Goal: Transaction & Acquisition: Purchase product/service

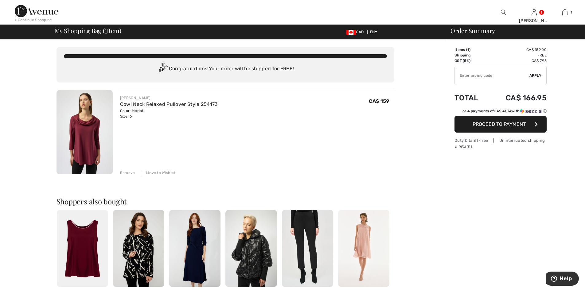
click at [496, 124] on span "Proceed to Payment" at bounding box center [498, 124] width 53 height 6
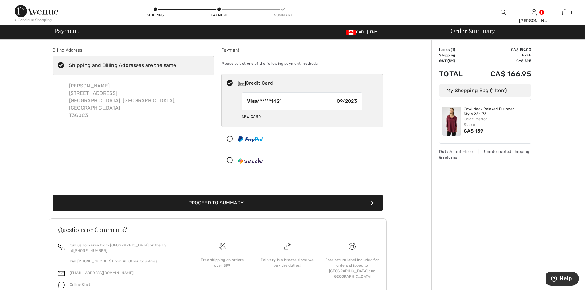
click at [288, 200] on button "Proceed to Summary" at bounding box center [217, 203] width 330 height 17
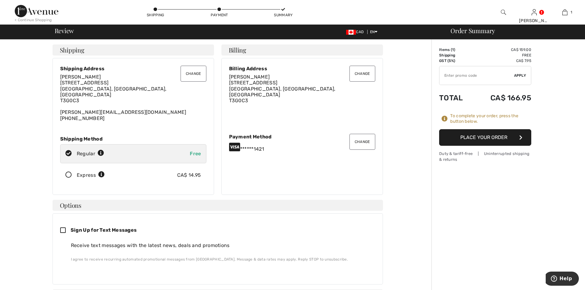
click at [492, 137] on button "Place Your Order" at bounding box center [485, 137] width 92 height 17
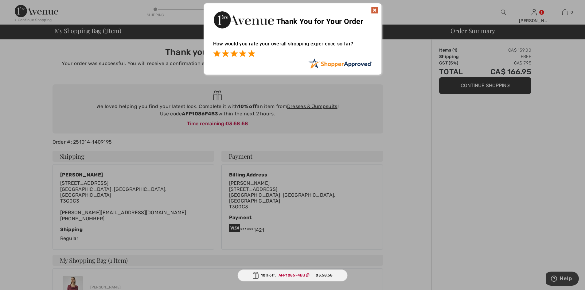
click at [251, 54] on span at bounding box center [251, 53] width 7 height 7
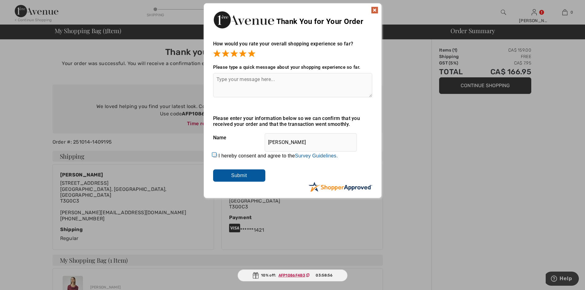
click at [213, 155] on input "I hereby consent and agree to the By submitting a review, you grant permission …" at bounding box center [215, 156] width 4 height 4
checkbox input "true"
click at [235, 173] on input "Submit" at bounding box center [239, 175] width 52 height 12
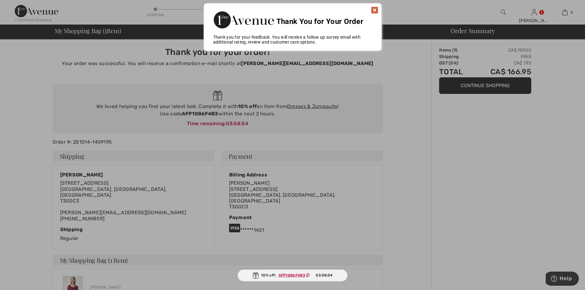
click at [373, 7] on img at bounding box center [374, 9] width 7 height 7
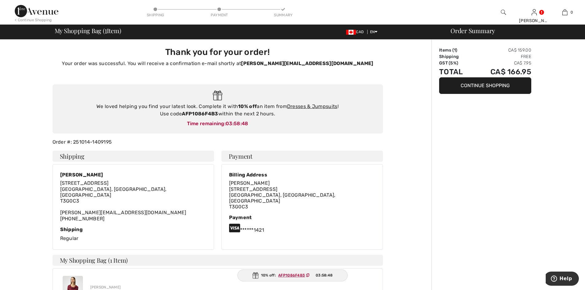
click at [33, 12] on img at bounding box center [37, 11] width 44 height 12
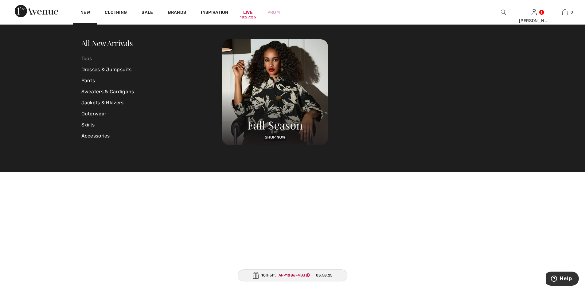
click at [85, 57] on link "Tops" at bounding box center [151, 58] width 141 height 11
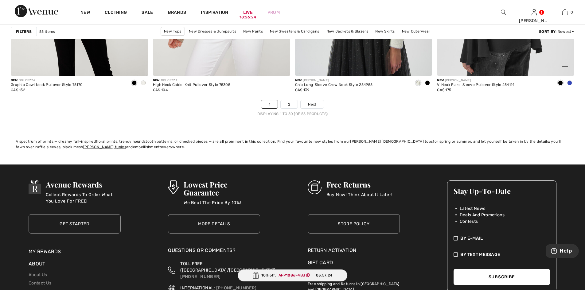
scroll to position [3561, 0]
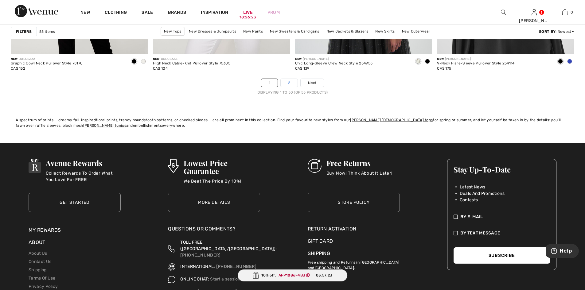
click at [292, 81] on link "2" at bounding box center [289, 83] width 17 height 8
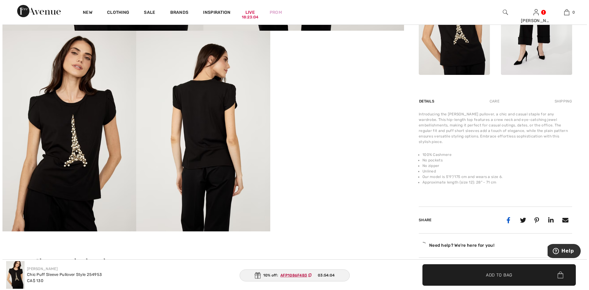
scroll to position [307, 0]
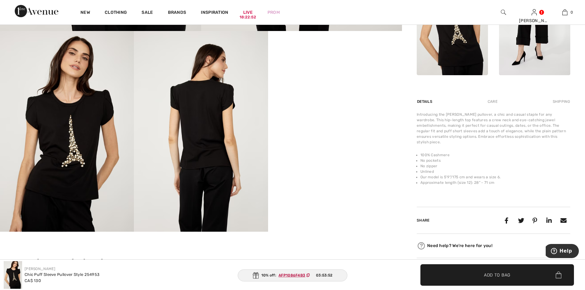
click at [495, 101] on div "Care" at bounding box center [492, 101] width 20 height 11
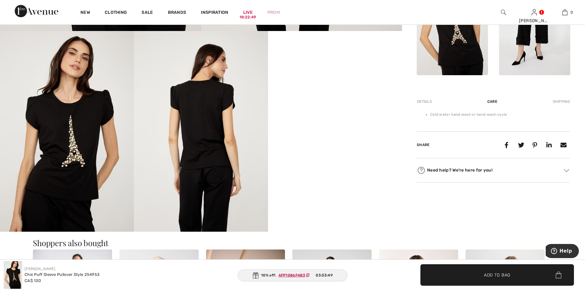
click at [426, 103] on div "Details" at bounding box center [425, 101] width 17 height 11
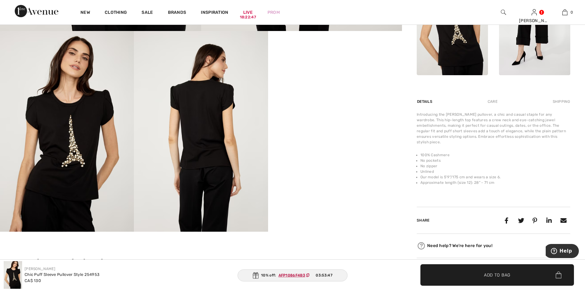
click at [85, 152] on img at bounding box center [67, 131] width 134 height 201
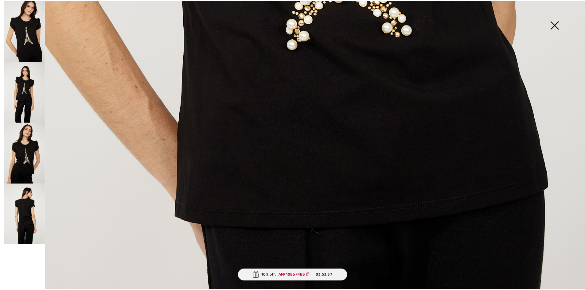
scroll to position [587, 0]
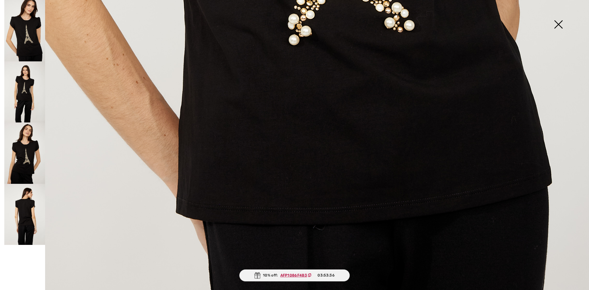
click at [561, 24] on img at bounding box center [558, 25] width 31 height 32
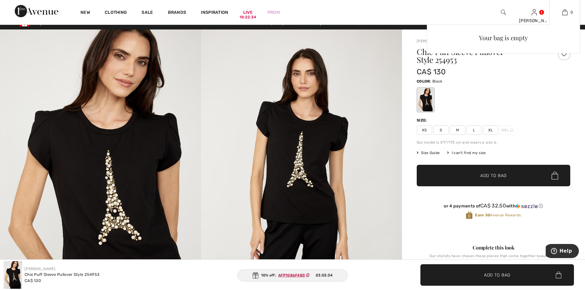
scroll to position [0, 0]
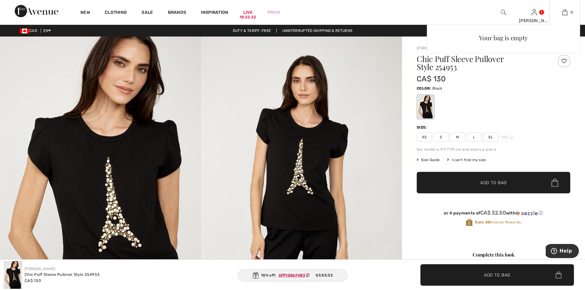
click at [566, 60] on div "Your bag is empty" at bounding box center [503, 79] width 153 height 109
click at [514, 93] on div "Your bag is empty" at bounding box center [503, 79] width 153 height 109
click at [523, 87] on div "Your bag is empty" at bounding box center [503, 79] width 153 height 109
click at [538, 80] on div "Your bag is empty" at bounding box center [503, 79] width 153 height 109
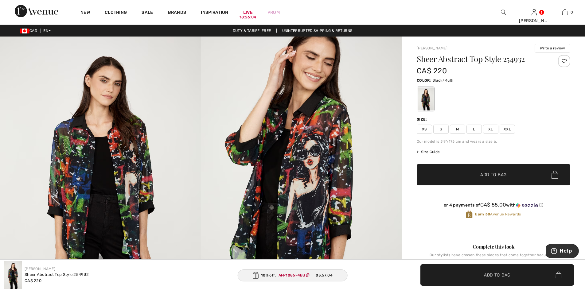
click at [105, 167] on img at bounding box center [100, 187] width 201 height 301
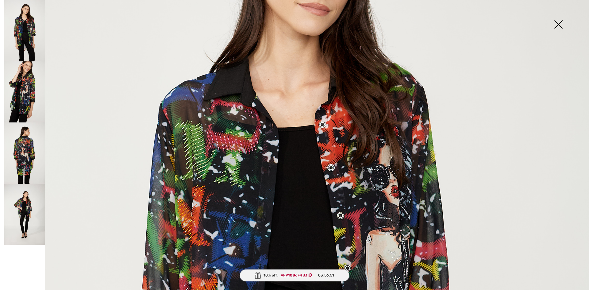
scroll to position [92, 0]
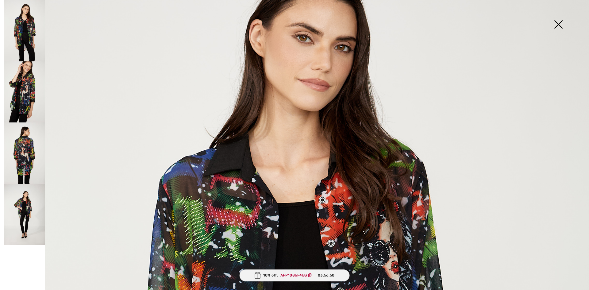
click at [19, 84] on img at bounding box center [24, 91] width 41 height 61
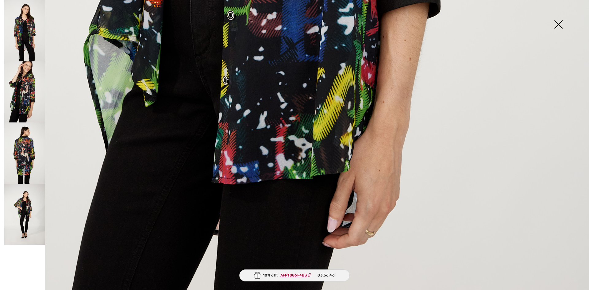
scroll to position [587, 0]
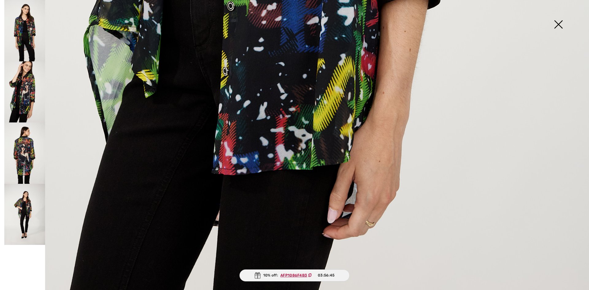
click at [20, 142] on img at bounding box center [24, 152] width 41 height 61
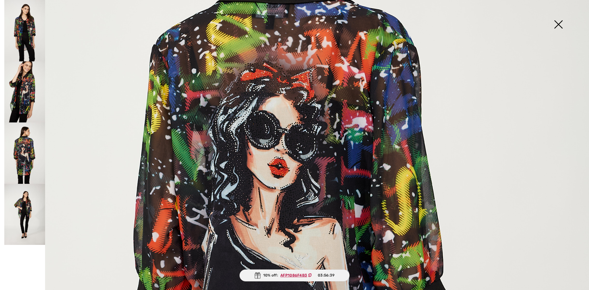
scroll to position [342, 0]
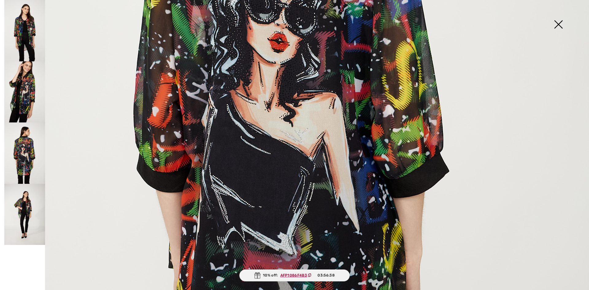
click at [26, 221] on img at bounding box center [24, 214] width 41 height 61
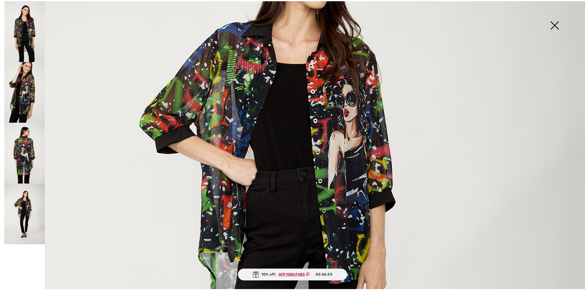
scroll to position [188, 0]
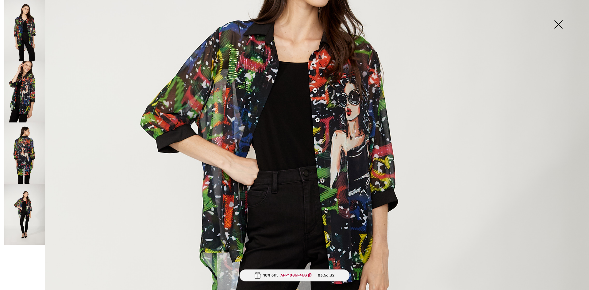
click at [560, 21] on img at bounding box center [558, 25] width 31 height 32
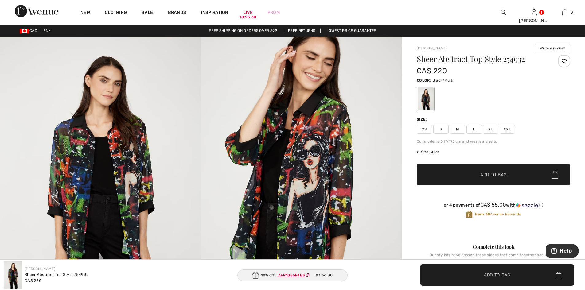
click at [425, 130] on span "XS" at bounding box center [424, 129] width 15 height 9
click at [492, 174] on span "Add to Bag" at bounding box center [493, 175] width 26 height 6
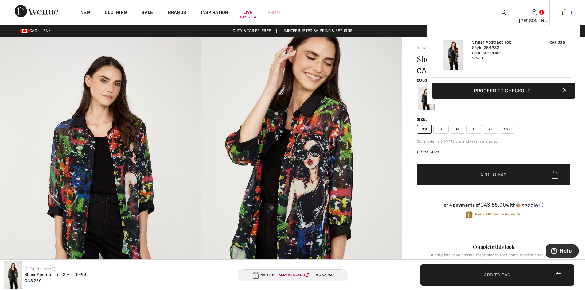
click at [565, 12] on img at bounding box center [564, 12] width 5 height 7
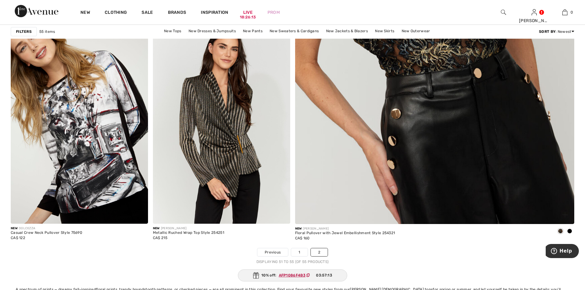
scroll to position [307, 0]
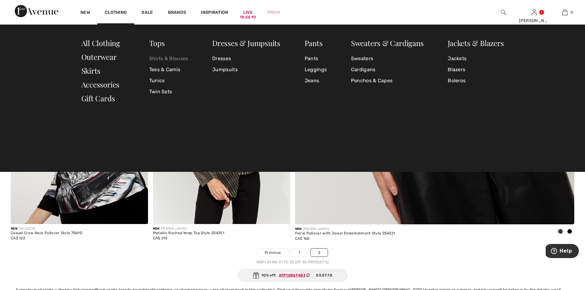
click at [166, 58] on link "Shirts & Blouses" at bounding box center [168, 58] width 39 height 11
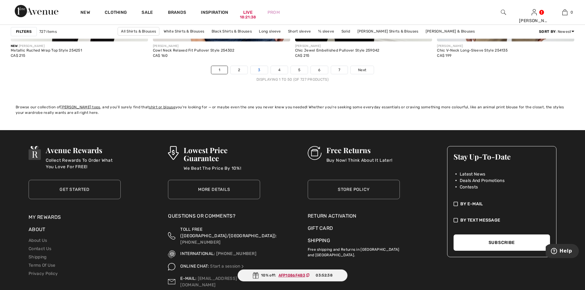
scroll to position [3570, 0]
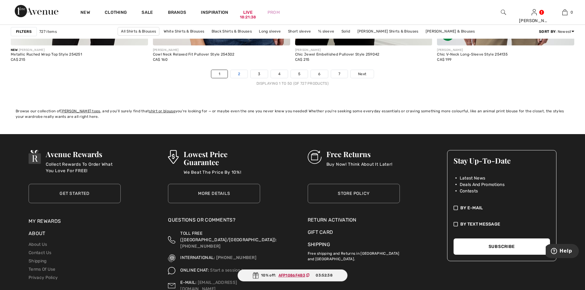
click at [243, 76] on link "2" at bounding box center [239, 74] width 17 height 8
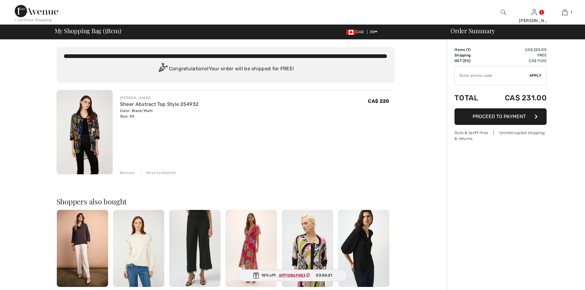
click at [480, 117] on span "Proceed to Payment" at bounding box center [498, 117] width 53 height 6
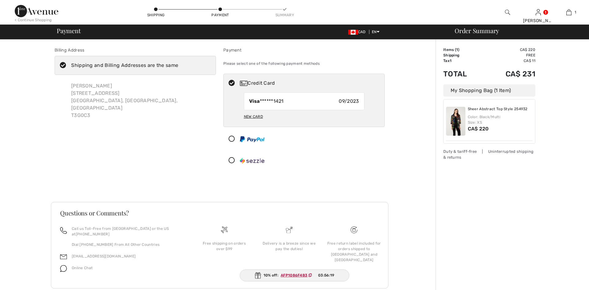
radio input "true"
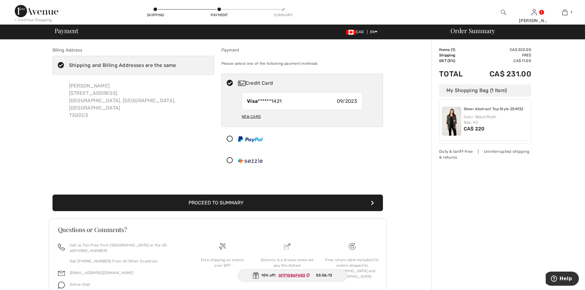
click at [308, 276] on icon at bounding box center [307, 276] width 3 height 4
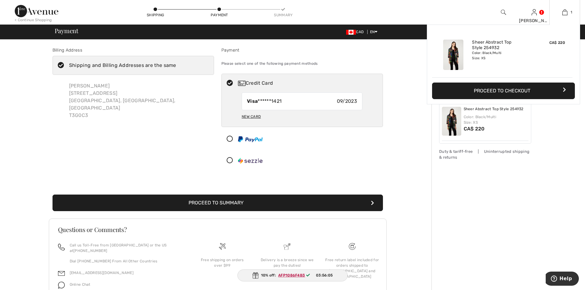
click at [499, 84] on button "Proceed to Checkout" at bounding box center [503, 91] width 143 height 17
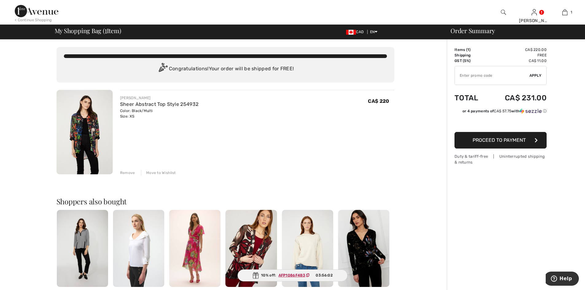
click at [491, 76] on input "TEXT" at bounding box center [492, 75] width 75 height 18
paste input "AFP1086F4B3"
type input "AFP1086F4B3"
click at [534, 77] on span "Apply" at bounding box center [535, 76] width 12 height 6
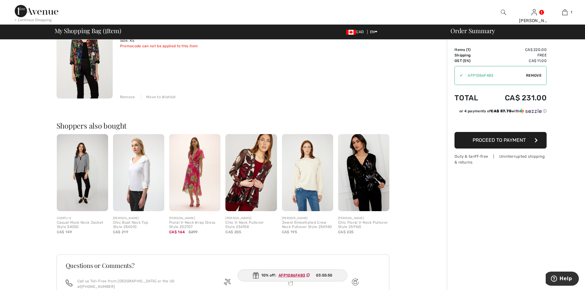
scroll to position [92, 0]
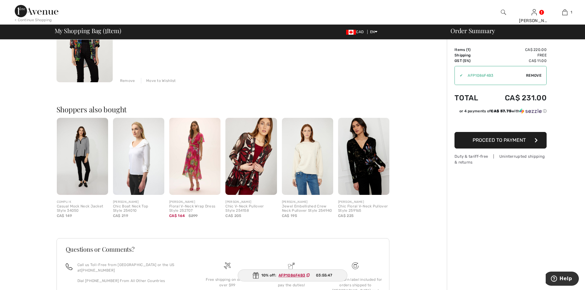
click at [496, 138] on span "Proceed to Payment" at bounding box center [498, 140] width 53 height 6
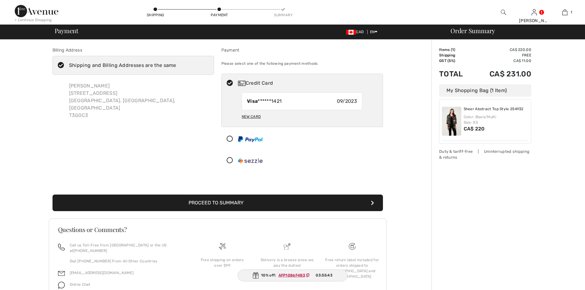
checkbox input "true"
click at [217, 204] on button "Proceed to Summary" at bounding box center [217, 203] width 330 height 17
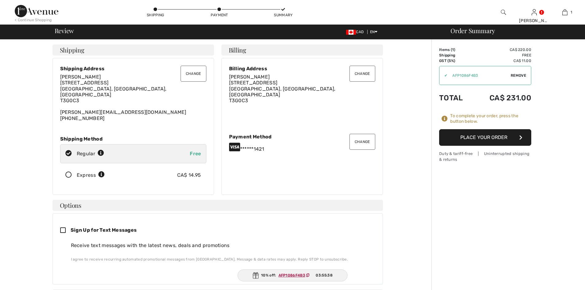
click at [468, 141] on button "Place Your Order" at bounding box center [485, 137] width 92 height 17
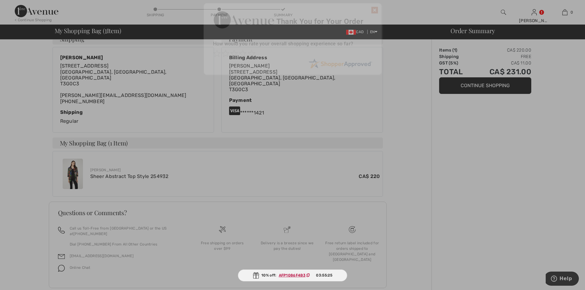
scroll to position [119, 0]
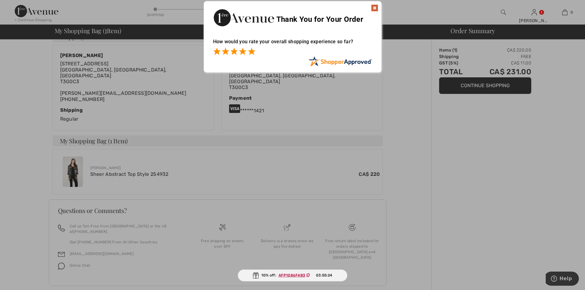
click at [253, 52] on span at bounding box center [251, 51] width 7 height 7
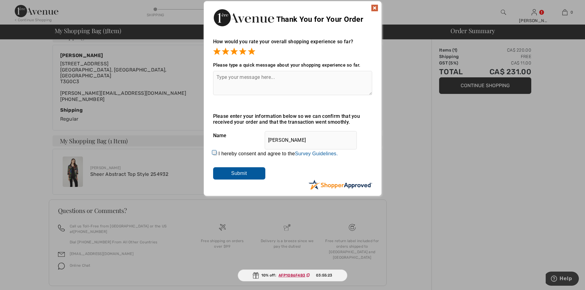
click at [217, 153] on div "I hereby consent and agree to the By submitting a review, you grant permission …" at bounding box center [292, 153] width 159 height 15
click at [213, 152] on input "I hereby consent and agree to the By submitting a review, you grant permission …" at bounding box center [215, 153] width 4 height 4
checkbox input "true"
click at [238, 175] on input "Submit" at bounding box center [239, 173] width 52 height 12
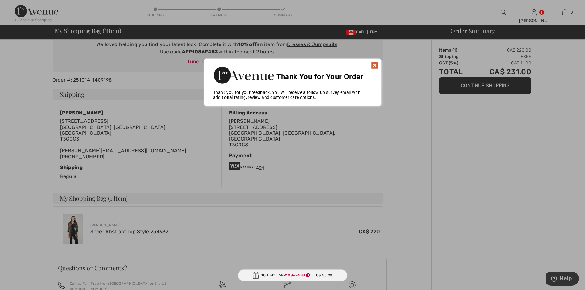
scroll to position [59, 0]
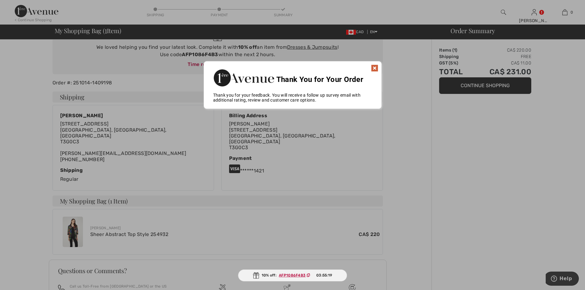
click at [375, 68] on img at bounding box center [374, 67] width 7 height 7
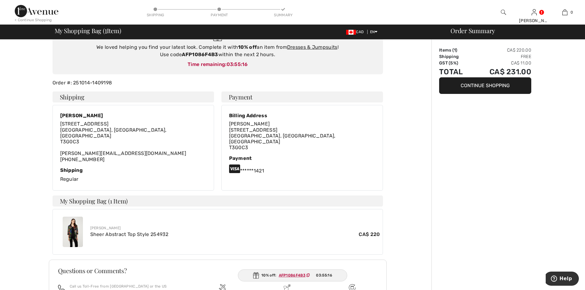
drag, startPoint x: 77, startPoint y: 227, endPoint x: 77, endPoint y: 223, distance: 4.0
click at [77, 227] on img at bounding box center [73, 232] width 20 height 30
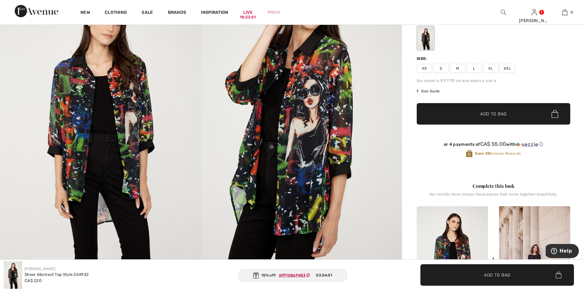
scroll to position [61, 0]
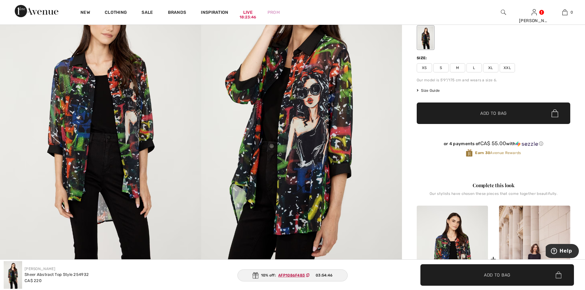
drag, startPoint x: 93, startPoint y: 121, endPoint x: 409, endPoint y: 246, distance: 340.2
click at [402, 249] on img at bounding box center [301, 125] width 201 height 301
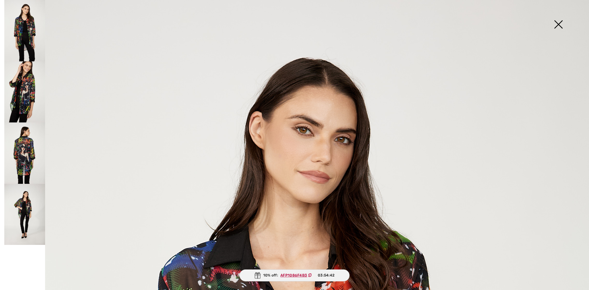
click at [559, 24] on img at bounding box center [558, 25] width 31 height 32
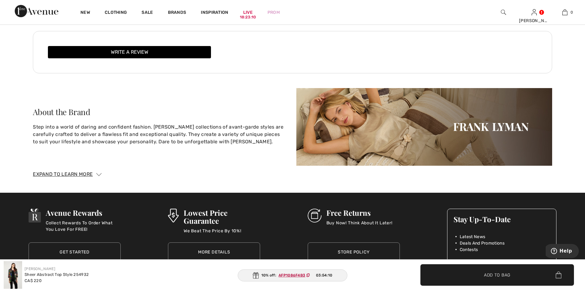
scroll to position [1013, 0]
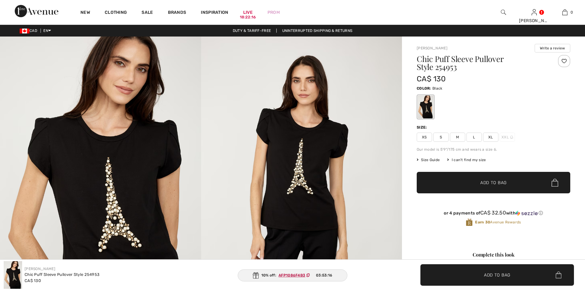
click at [564, 61] on div at bounding box center [564, 61] width 12 height 12
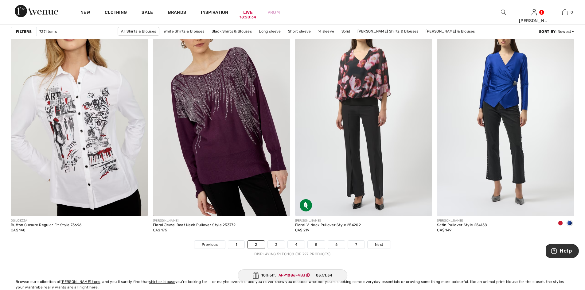
scroll to position [3408, 0]
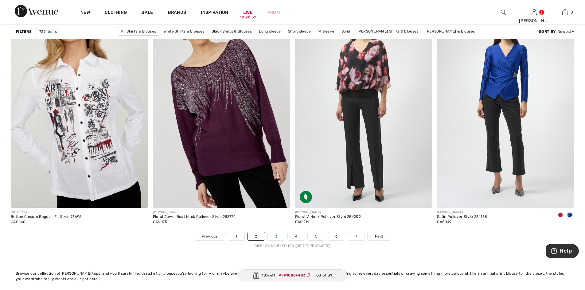
click at [275, 240] on link "3" at bounding box center [276, 236] width 17 height 8
click at [276, 236] on link "3" at bounding box center [276, 236] width 17 height 8
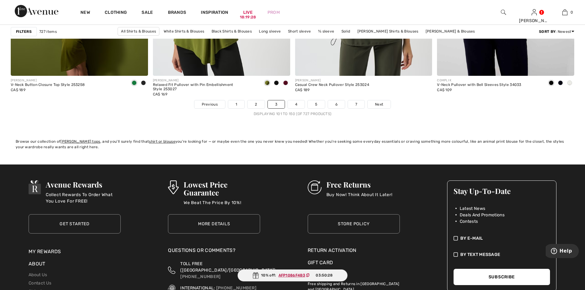
scroll to position [3438, 0]
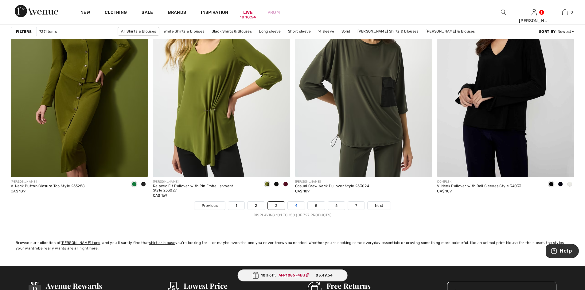
click at [294, 203] on link "4" at bounding box center [296, 206] width 17 height 8
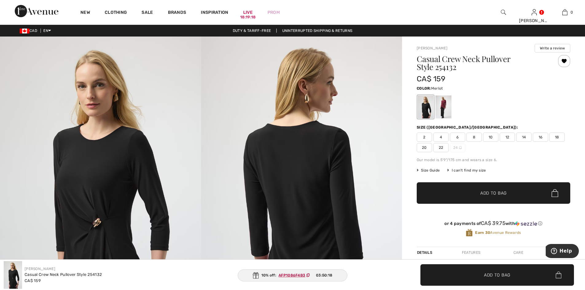
click at [443, 112] on div at bounding box center [443, 106] width 16 height 23
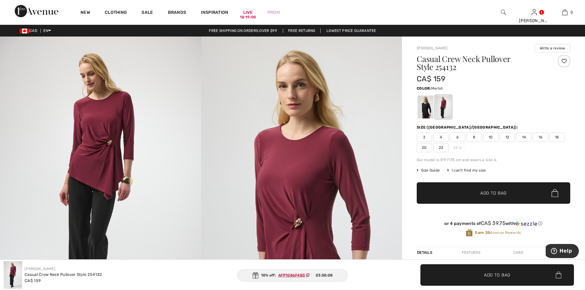
click at [563, 61] on div at bounding box center [564, 61] width 12 height 12
click at [566, 61] on div at bounding box center [564, 61] width 12 height 12
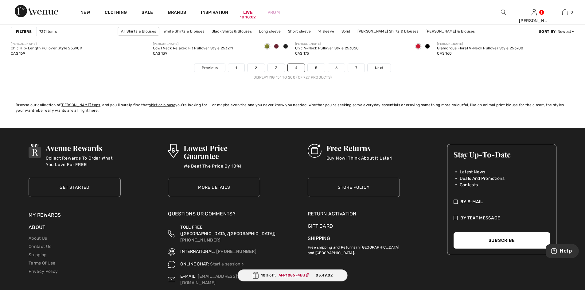
scroll to position [3509, 0]
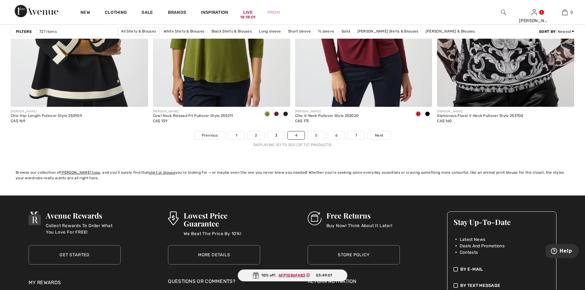
click at [316, 138] on link "5" at bounding box center [316, 135] width 17 height 8
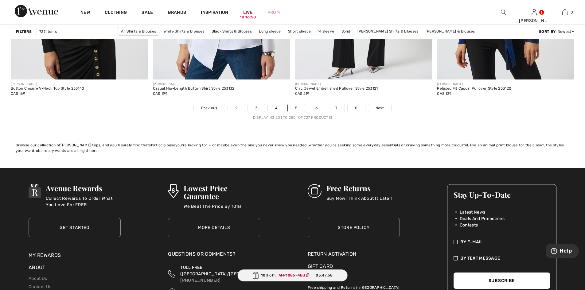
scroll to position [3561, 0]
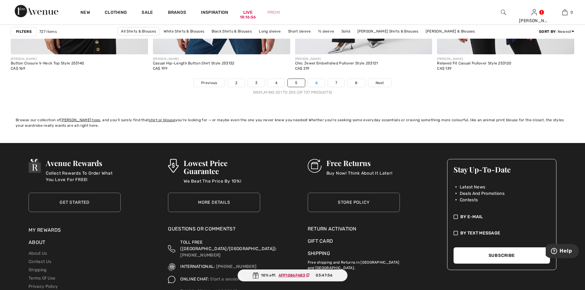
click at [319, 87] on link "6" at bounding box center [316, 83] width 17 height 8
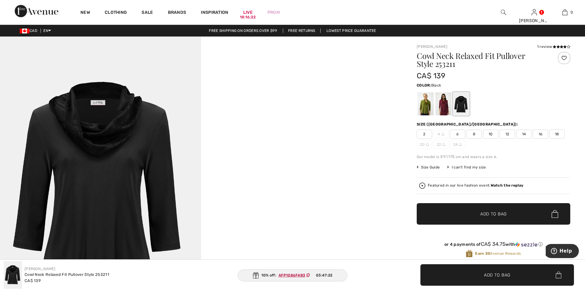
click at [565, 58] on div at bounding box center [564, 58] width 12 height 12
click at [445, 108] on div at bounding box center [443, 103] width 16 height 23
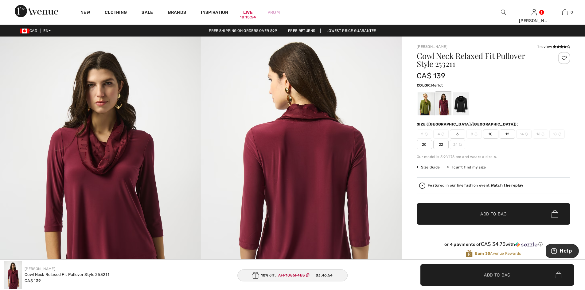
click at [563, 57] on div at bounding box center [564, 58] width 12 height 12
click at [566, 58] on div at bounding box center [564, 58] width 12 height 12
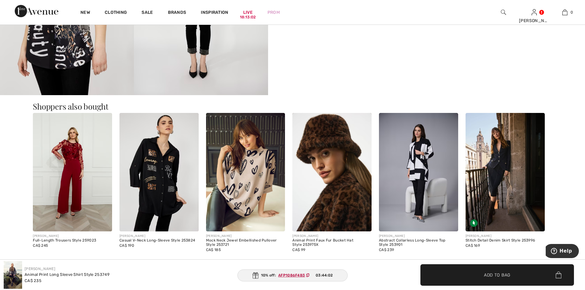
scroll to position [461, 0]
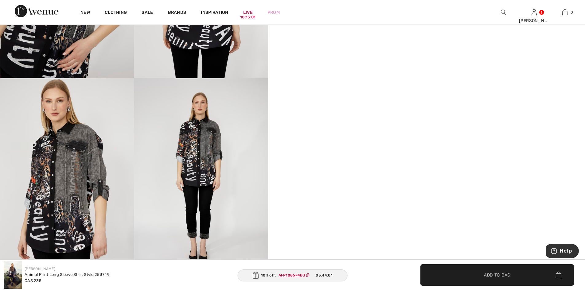
click at [92, 170] on img at bounding box center [67, 178] width 134 height 201
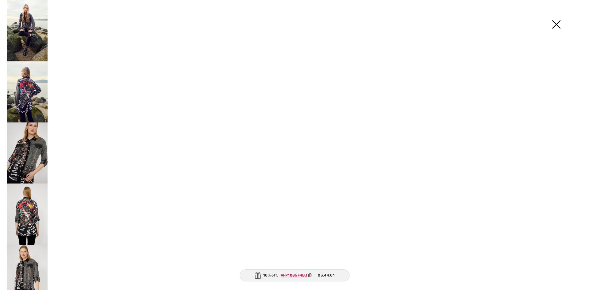
scroll to position [464, 0]
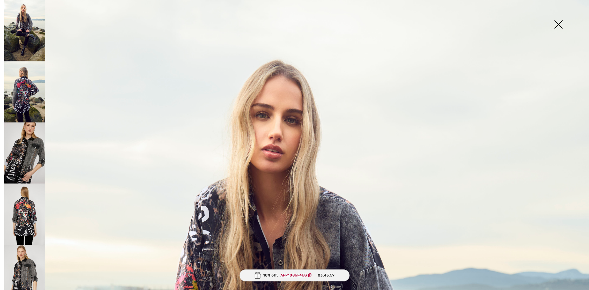
click at [28, 106] on img at bounding box center [24, 91] width 41 height 61
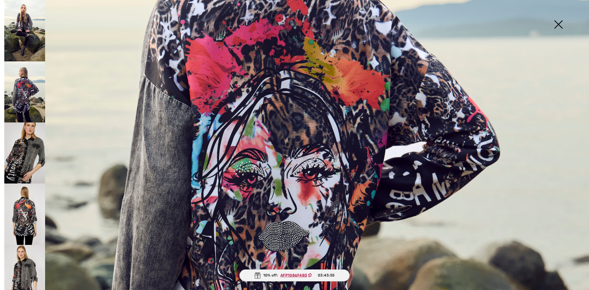
scroll to position [307, 0]
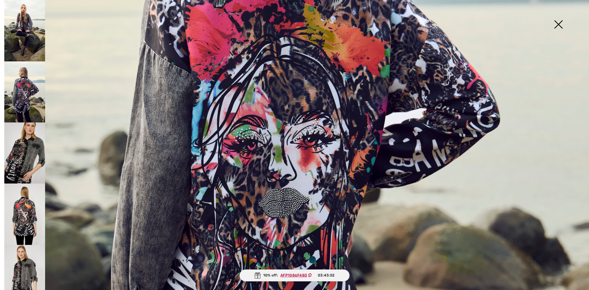
click at [15, 196] on img at bounding box center [24, 214] width 41 height 61
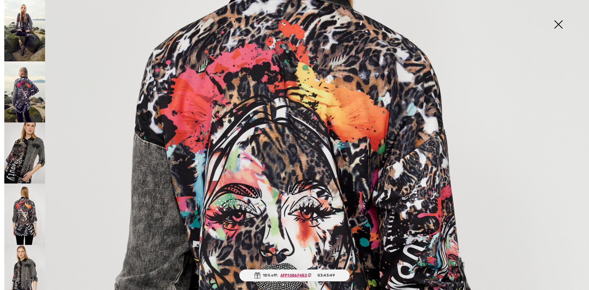
scroll to position [184, 0]
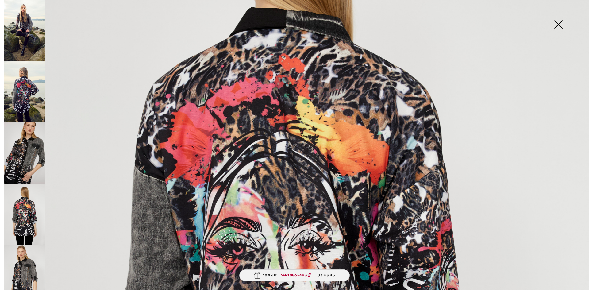
click at [18, 259] on img at bounding box center [24, 275] width 41 height 61
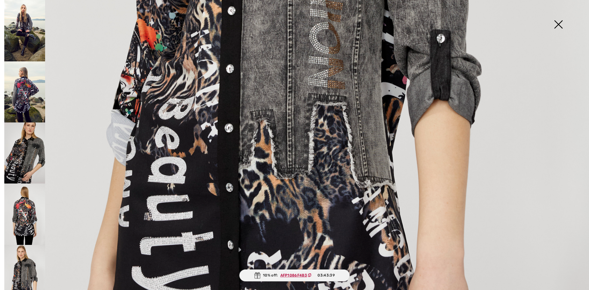
scroll to position [461, 0]
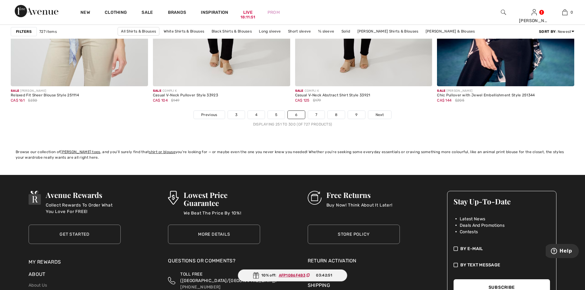
scroll to position [3531, 0]
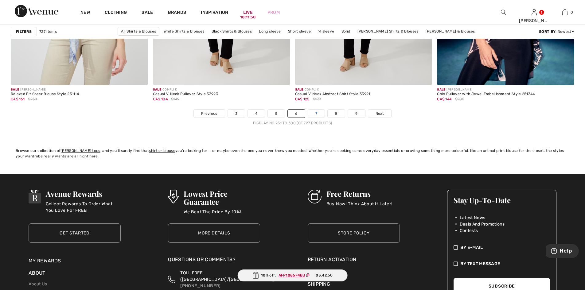
click at [315, 116] on link "7" at bounding box center [316, 114] width 17 height 8
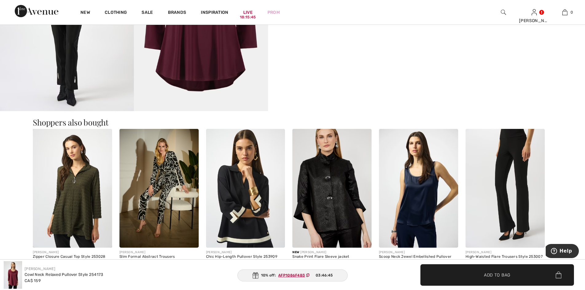
scroll to position [430, 0]
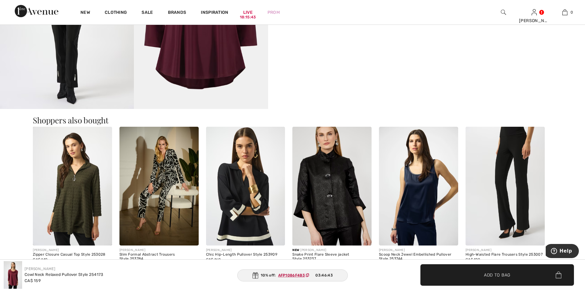
click at [419, 207] on img at bounding box center [418, 186] width 79 height 119
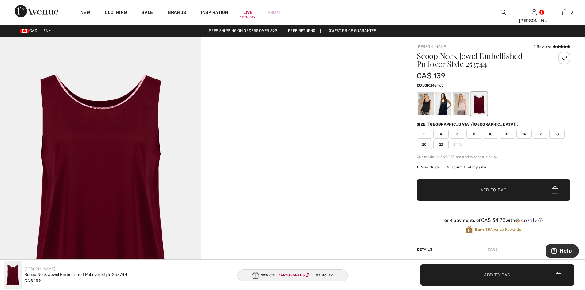
click at [318, 137] on video "Your browser does not support the video tag." at bounding box center [301, 87] width 201 height 100
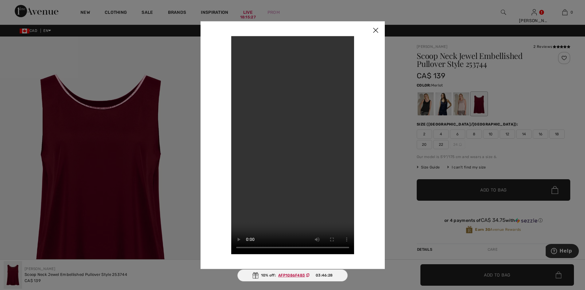
click at [303, 190] on video "Your browser does not support the video tag." at bounding box center [292, 145] width 123 height 218
click at [376, 31] on img at bounding box center [375, 30] width 18 height 19
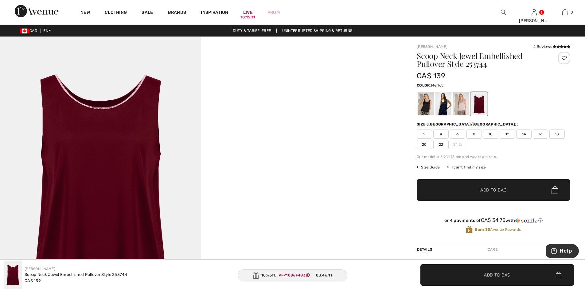
click at [454, 137] on span "6" at bounding box center [457, 134] width 15 height 9
click at [462, 187] on span "✔ Added to Bag Add to Bag" at bounding box center [494, 189] width 154 height 21
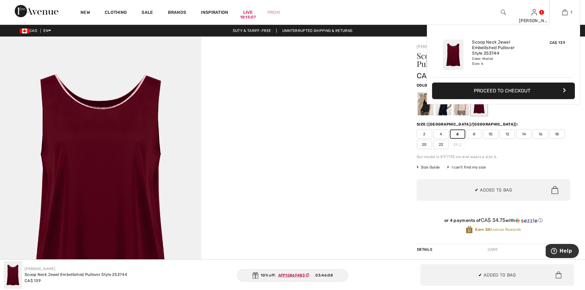
click at [558, 118] on div "Added to Bag Joseph Ribkoff Scoop Neck Jewel Embellished Pullover Style 253744 …" at bounding box center [503, 79] width 153 height 109
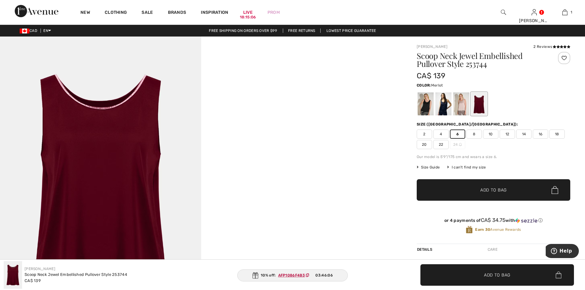
click at [115, 151] on img at bounding box center [100, 187] width 201 height 301
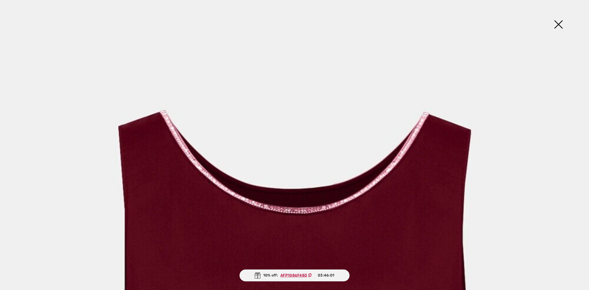
click at [557, 25] on img at bounding box center [558, 25] width 31 height 32
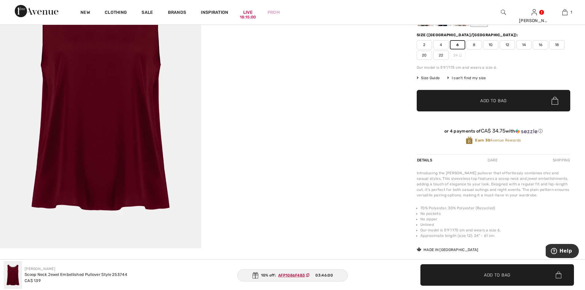
scroll to position [92, 0]
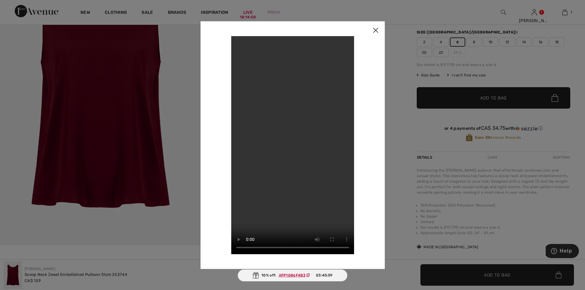
click at [387, 168] on div at bounding box center [292, 145] width 585 height 290
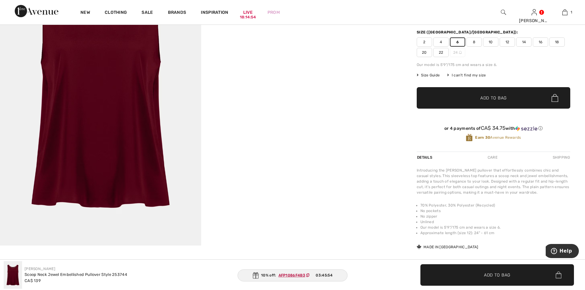
click at [495, 157] on div "Care" at bounding box center [492, 157] width 20 height 11
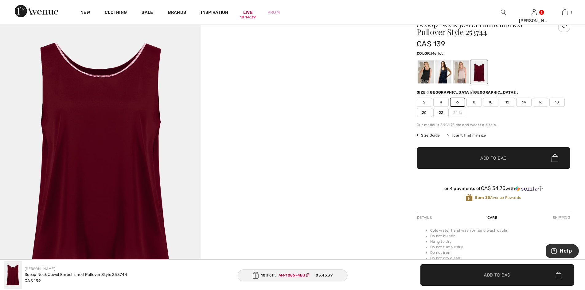
scroll to position [31, 0]
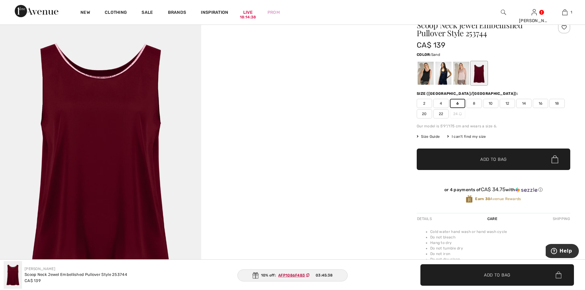
click at [457, 76] on div at bounding box center [461, 73] width 16 height 23
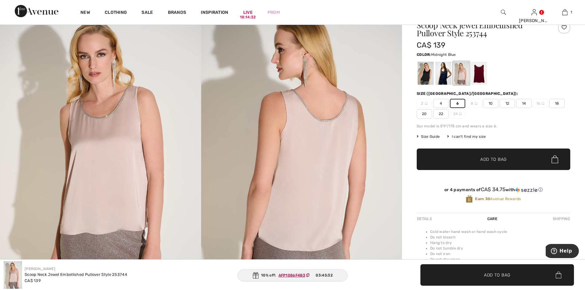
click at [444, 78] on div at bounding box center [443, 73] width 16 height 23
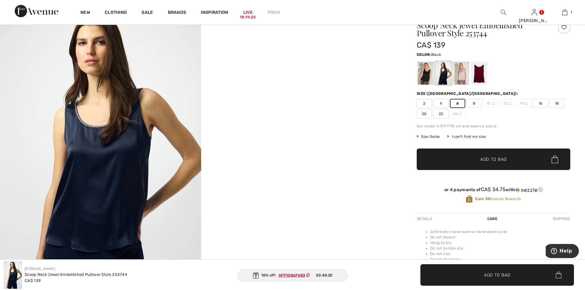
click at [428, 70] on div at bounding box center [426, 73] width 16 height 23
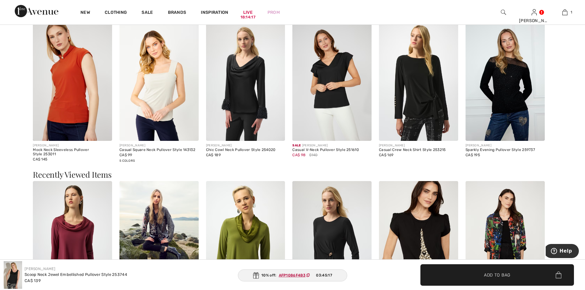
scroll to position [583, 0]
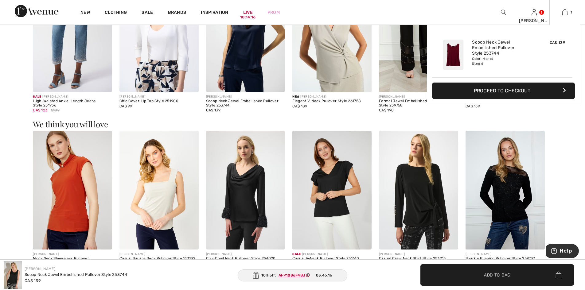
drag, startPoint x: 564, startPoint y: 11, endPoint x: 566, endPoint y: 8, distance: 3.6
click at [564, 11] on img at bounding box center [564, 12] width 5 height 7
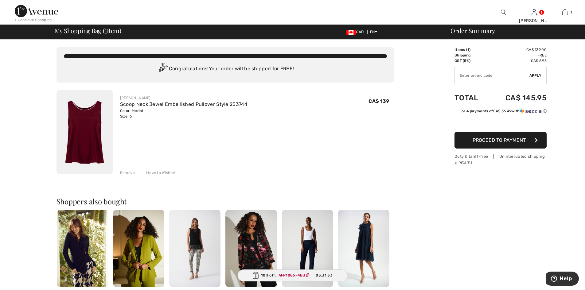
click at [26, 11] on img at bounding box center [37, 11] width 44 height 12
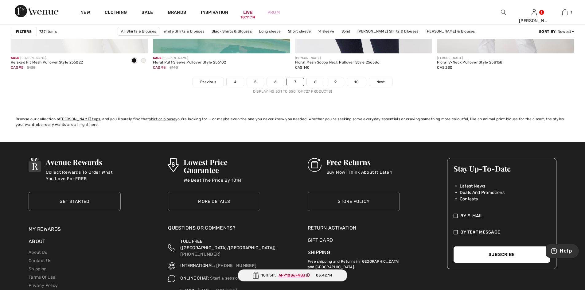
scroll to position [3592, 0]
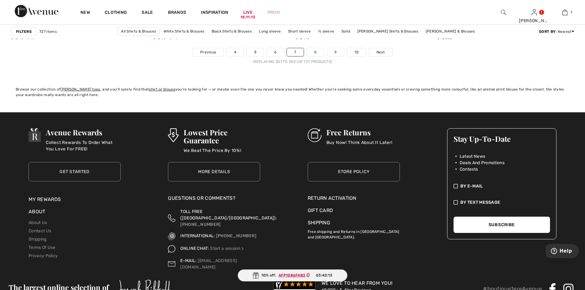
click at [319, 56] on link "8" at bounding box center [315, 52] width 17 height 8
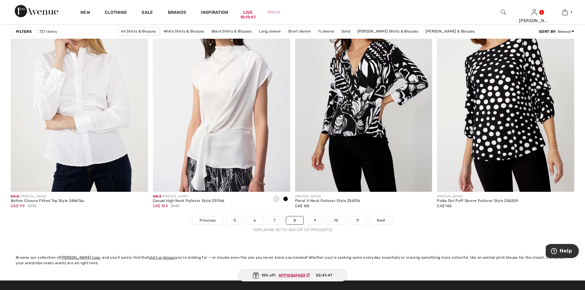
scroll to position [3438, 0]
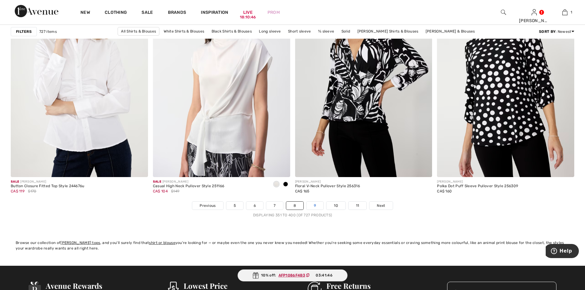
click at [310, 207] on link "9" at bounding box center [314, 206] width 17 height 8
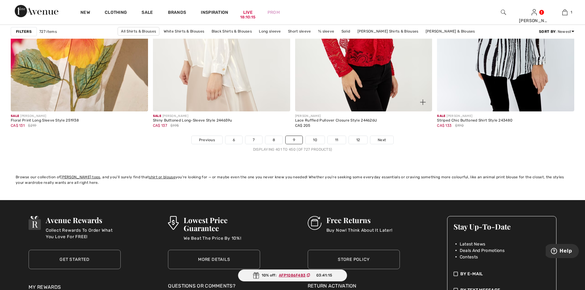
scroll to position [3632, 0]
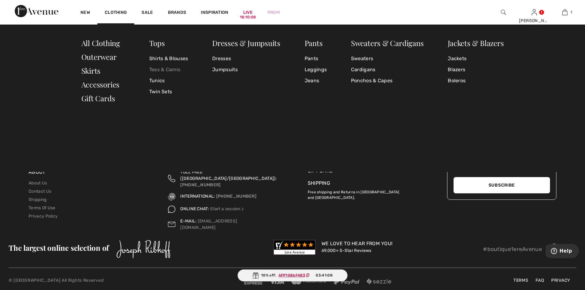
click at [161, 70] on link "Tees & Camis" at bounding box center [168, 69] width 39 height 11
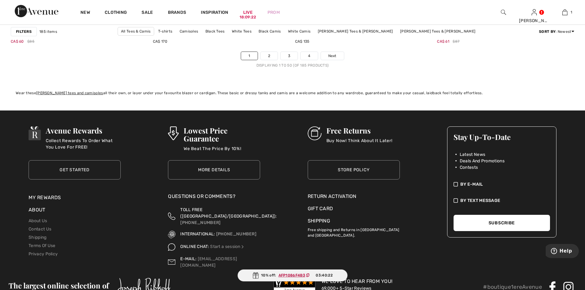
scroll to position [3592, 0]
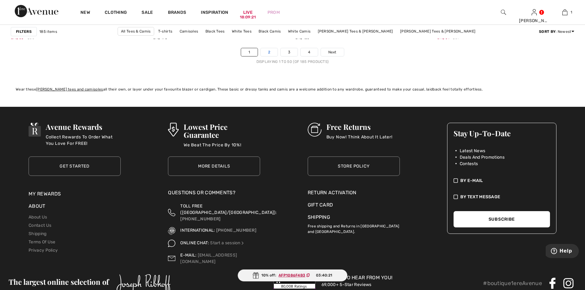
click at [272, 53] on link "2" at bounding box center [269, 52] width 17 height 8
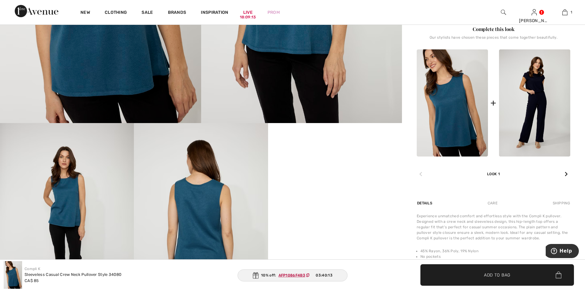
scroll to position [307, 0]
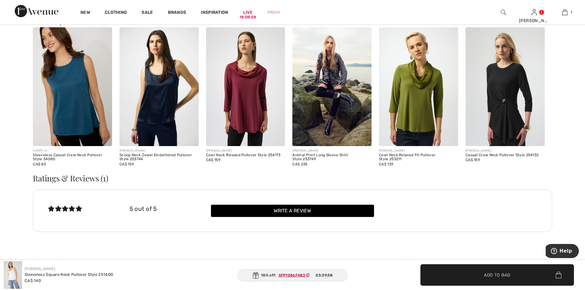
scroll to position [860, 0]
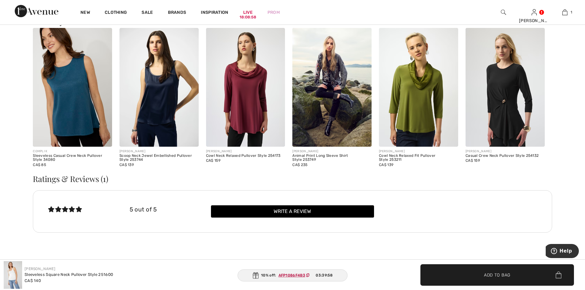
click at [348, 79] on img at bounding box center [331, 87] width 79 height 119
click at [329, 88] on img at bounding box center [331, 87] width 79 height 119
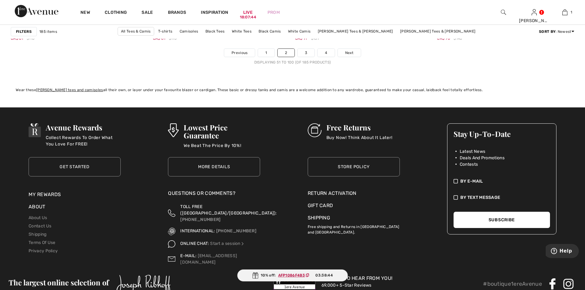
scroll to position [3500, 0]
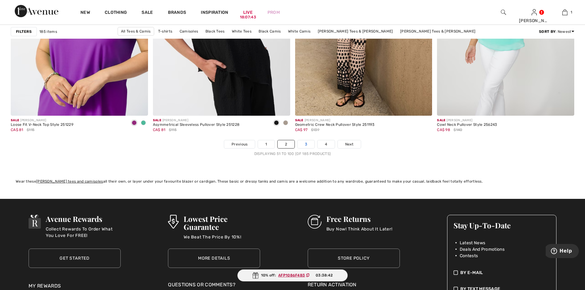
click at [302, 147] on link "3" at bounding box center [305, 144] width 17 height 8
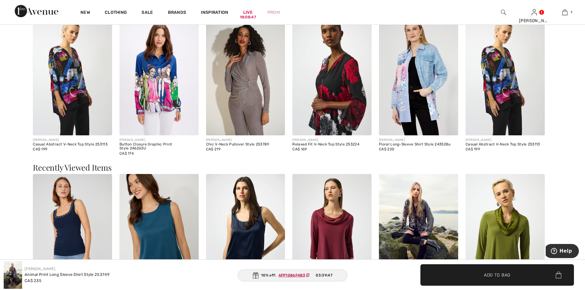
scroll to position [884, 0]
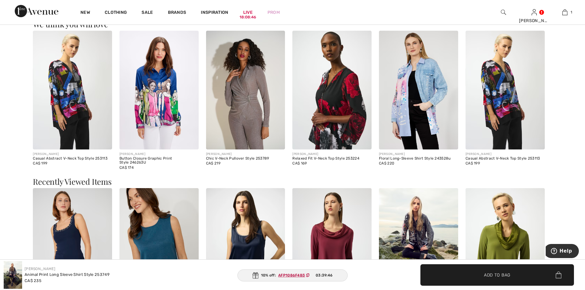
click at [410, 89] on img at bounding box center [418, 90] width 79 height 119
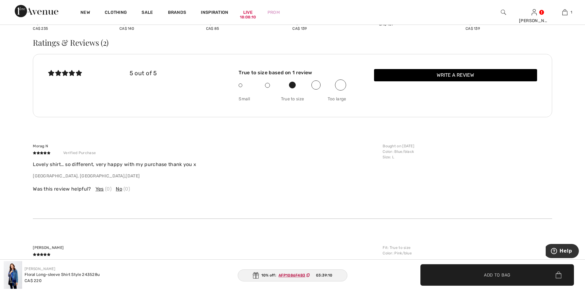
scroll to position [982, 0]
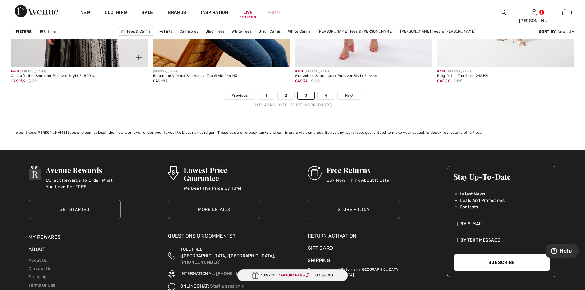
scroll to position [3592, 0]
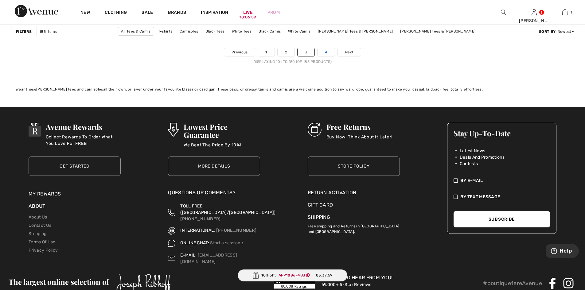
click at [329, 55] on link "4" at bounding box center [325, 52] width 17 height 8
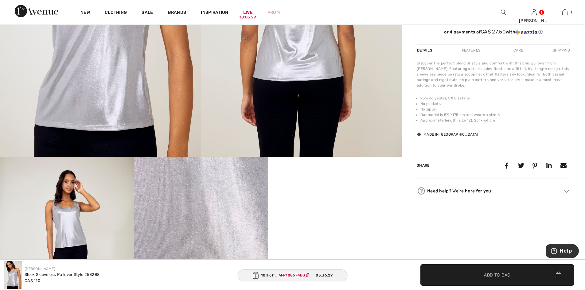
scroll to position [31, 0]
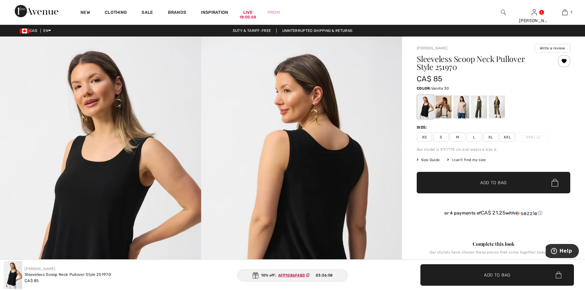
click at [446, 112] on div at bounding box center [443, 106] width 16 height 23
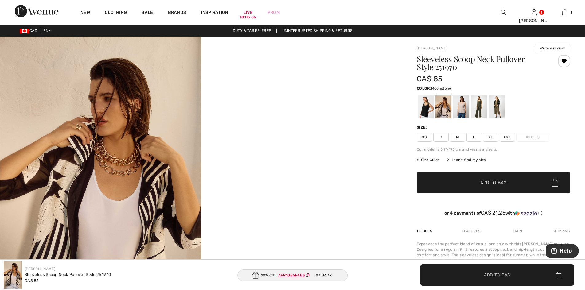
click at [462, 111] on div at bounding box center [461, 106] width 16 height 23
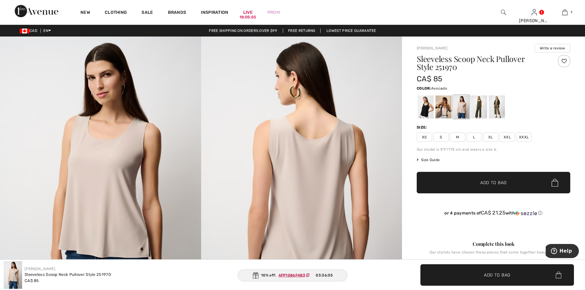
click at [480, 110] on div at bounding box center [479, 106] width 16 height 23
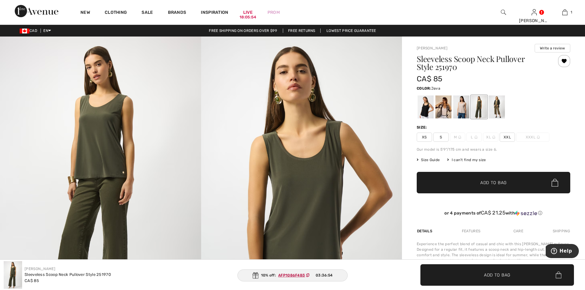
click at [498, 111] on div at bounding box center [497, 106] width 16 height 23
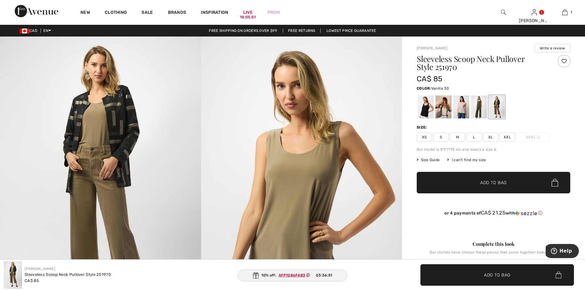
click at [443, 114] on div at bounding box center [443, 106] width 16 height 23
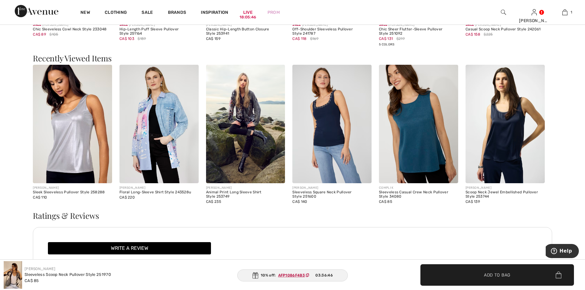
scroll to position [645, 0]
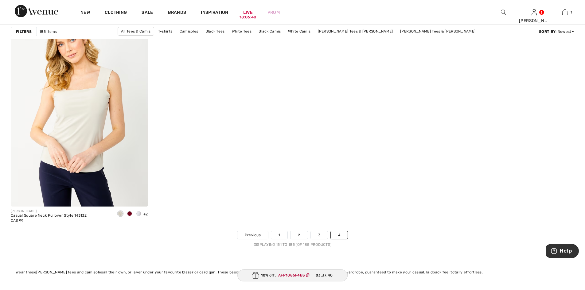
scroll to position [2732, 0]
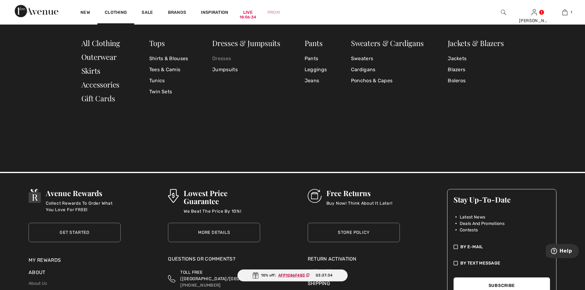
click at [221, 59] on link "Dresses" at bounding box center [246, 58] width 68 height 11
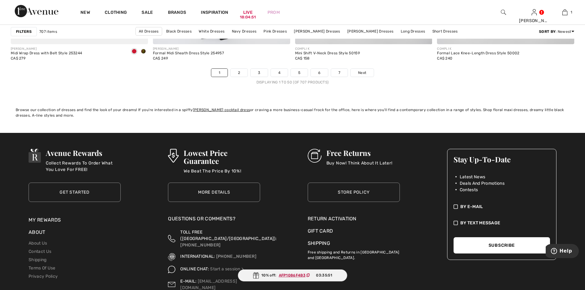
scroll to position [3592, 0]
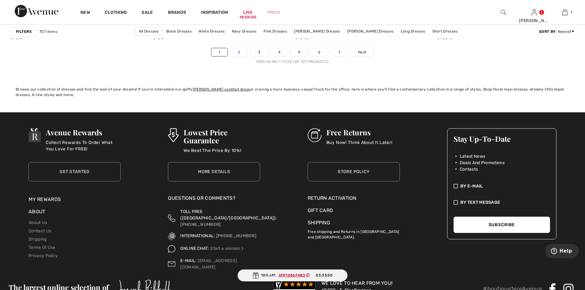
click at [238, 51] on link "2" at bounding box center [239, 52] width 17 height 8
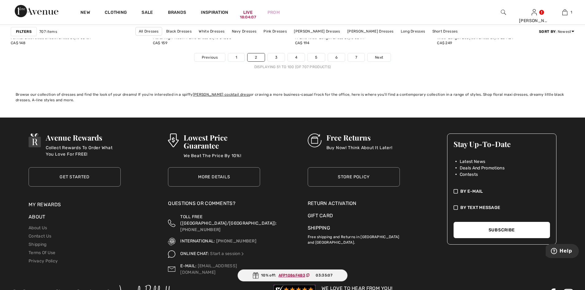
scroll to position [3590, 0]
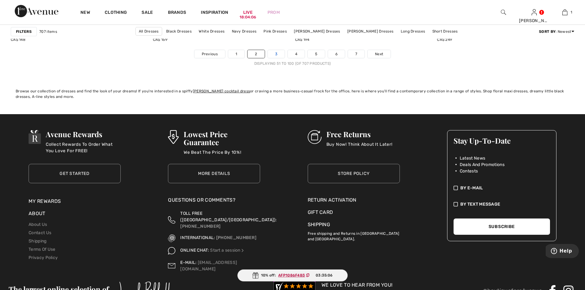
click at [278, 57] on link "3" at bounding box center [276, 54] width 17 height 8
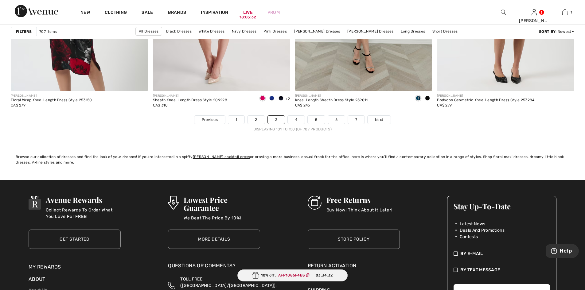
scroll to position [3531, 0]
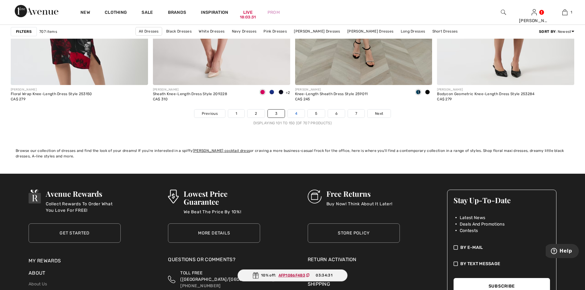
click at [299, 113] on link "4" at bounding box center [296, 114] width 17 height 8
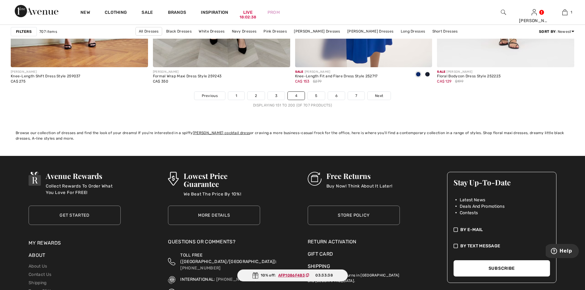
scroll to position [3561, 0]
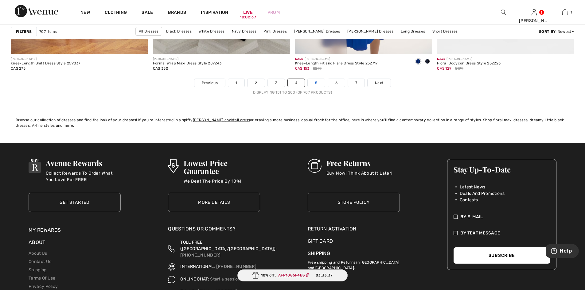
click at [317, 85] on link "5" at bounding box center [316, 83] width 17 height 8
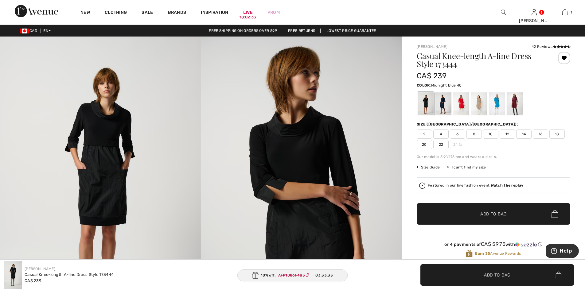
click at [441, 99] on div at bounding box center [443, 103] width 16 height 23
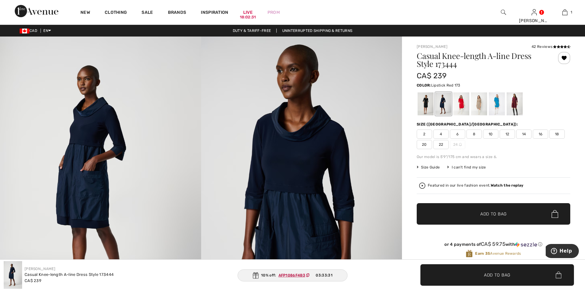
click at [461, 101] on div at bounding box center [461, 103] width 16 height 23
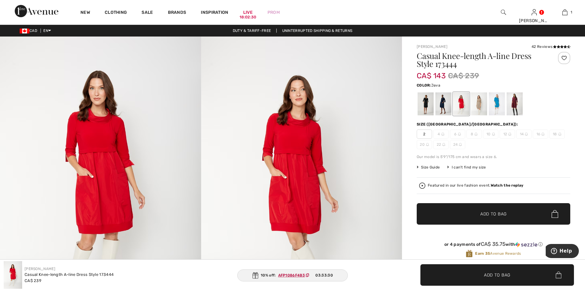
click at [473, 101] on div at bounding box center [479, 103] width 16 height 23
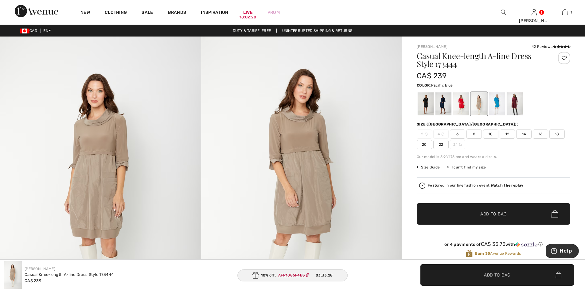
click at [499, 101] on div at bounding box center [497, 103] width 16 height 23
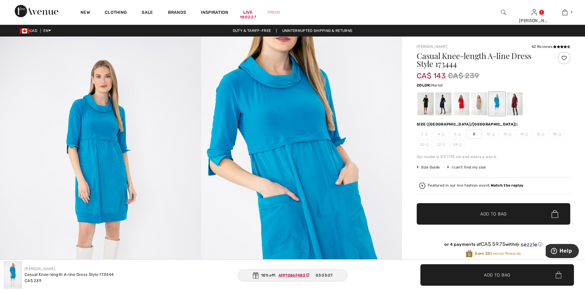
click at [517, 102] on div at bounding box center [515, 103] width 16 height 23
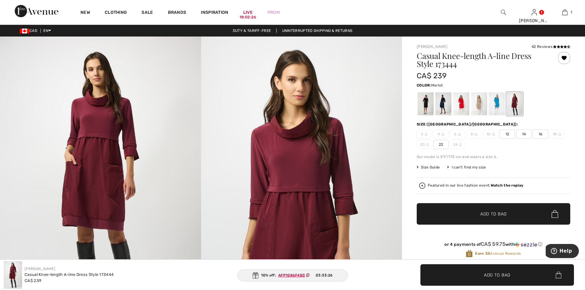
click at [547, 100] on div at bounding box center [494, 103] width 154 height 25
click at [565, 59] on div at bounding box center [564, 58] width 12 height 12
click at [495, 105] on div at bounding box center [497, 103] width 16 height 23
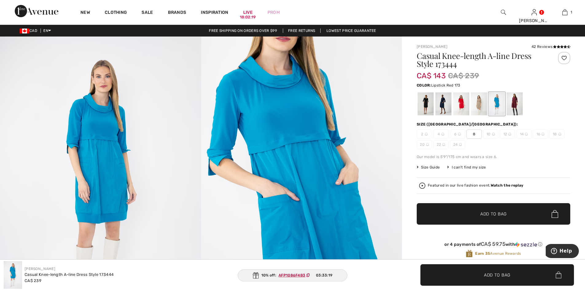
click at [462, 103] on div at bounding box center [461, 103] width 16 height 23
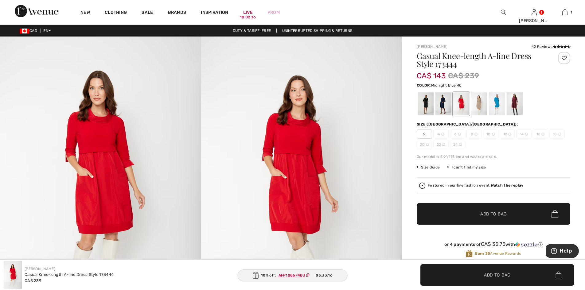
click at [444, 105] on div at bounding box center [443, 103] width 16 height 23
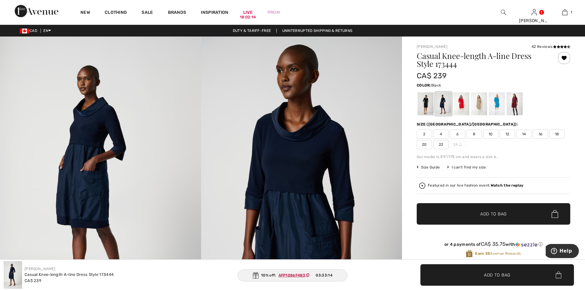
click at [422, 104] on div at bounding box center [426, 103] width 16 height 23
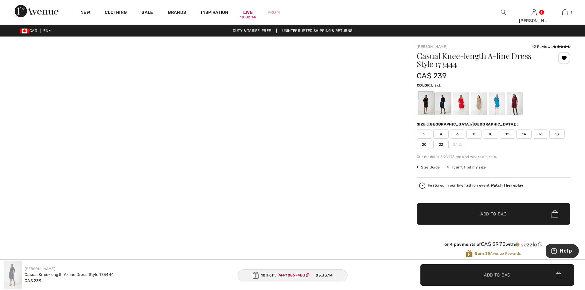
click at [422, 104] on div at bounding box center [426, 103] width 16 height 23
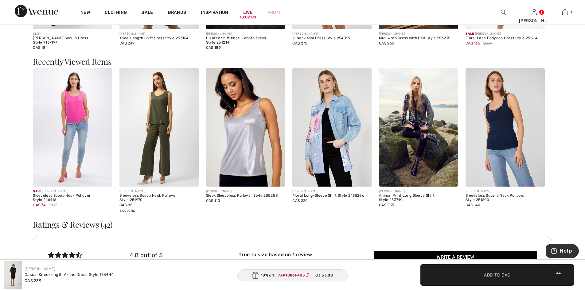
scroll to position [1228, 0]
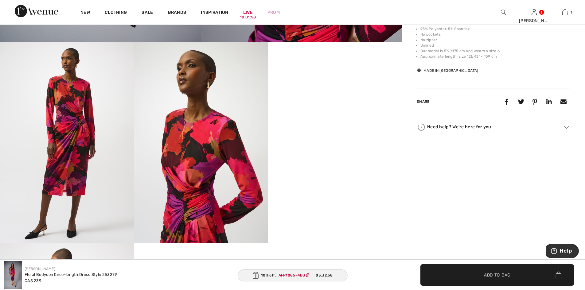
scroll to position [307, 0]
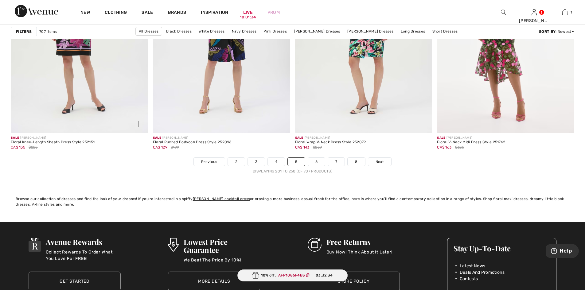
scroll to position [3469, 0]
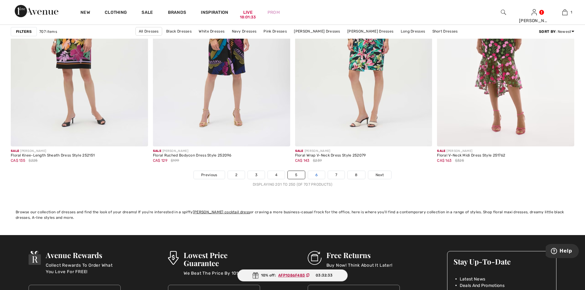
click at [319, 177] on link "6" at bounding box center [316, 175] width 17 height 8
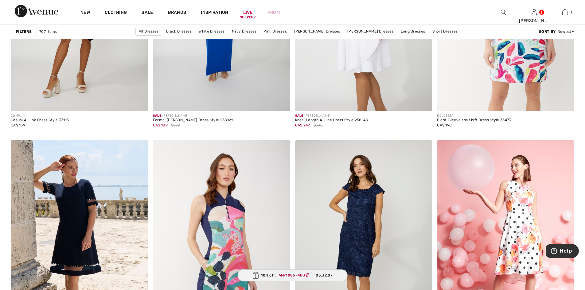
scroll to position [2456, 0]
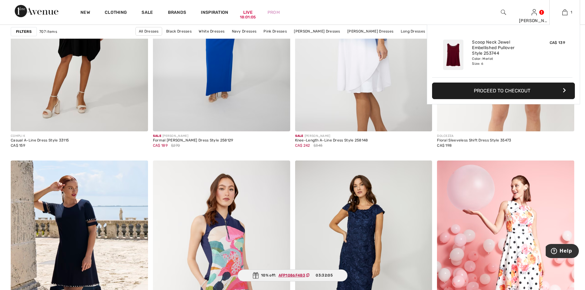
click at [491, 87] on button "Proceed to Checkout" at bounding box center [503, 91] width 143 height 17
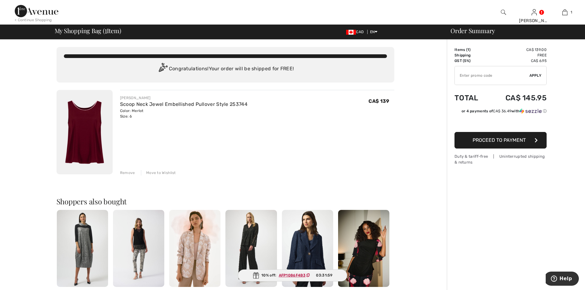
click at [481, 140] on span "Proceed to Payment" at bounding box center [498, 140] width 53 height 6
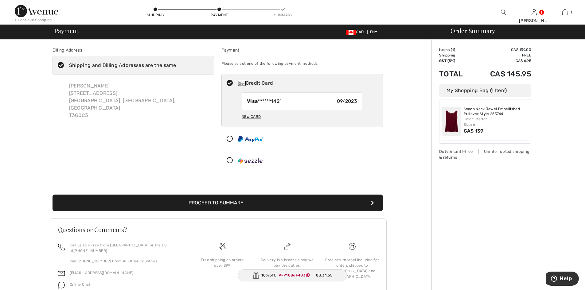
click at [217, 200] on button "Proceed to Summary" at bounding box center [217, 203] width 330 height 17
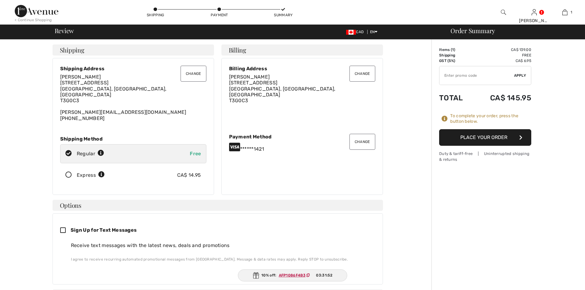
click at [460, 138] on button "Place Your Order" at bounding box center [485, 137] width 92 height 17
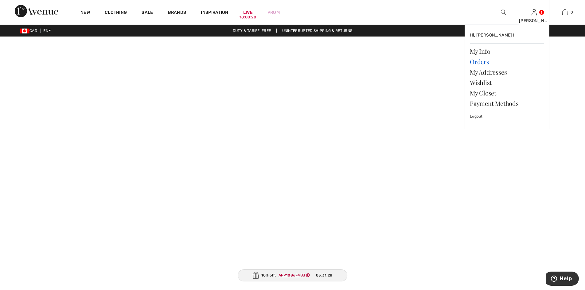
click at [476, 62] on link "Orders" at bounding box center [507, 61] width 74 height 10
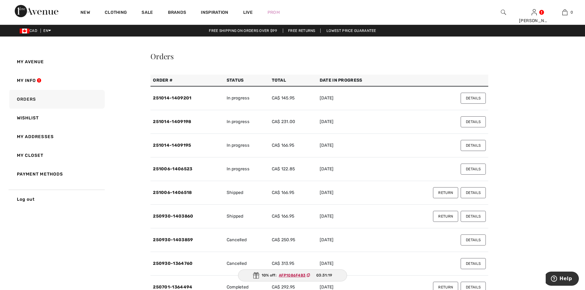
click at [178, 142] on td "251014-1409195" at bounding box center [186, 146] width 73 height 24
click at [179, 144] on link "251014-1409195" at bounding box center [172, 145] width 38 height 5
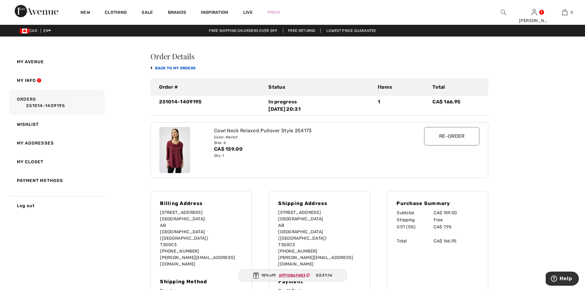
click at [161, 67] on link "back to My Orders" at bounding box center [172, 68] width 45 height 4
